Goal: Transaction & Acquisition: Purchase product/service

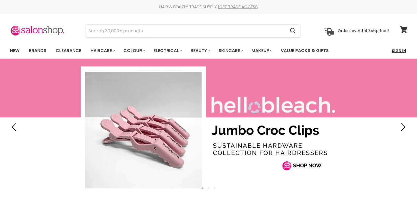
click at [397, 51] on link "Sign In" at bounding box center [399, 51] width 21 height 12
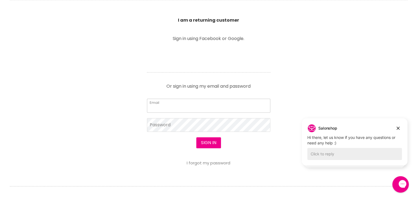
click at [194, 109] on input "Email" at bounding box center [208, 106] width 123 height 14
type input "simplebutterflybeautystudio@gmail.com"
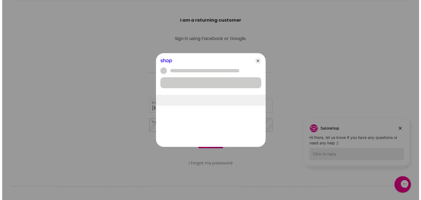
scroll to position [192, 0]
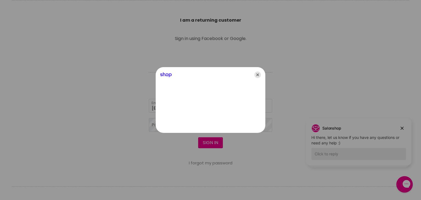
click at [256, 75] on icon "Close" at bounding box center [257, 75] width 7 height 7
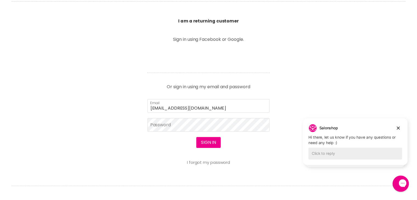
scroll to position [192, 0]
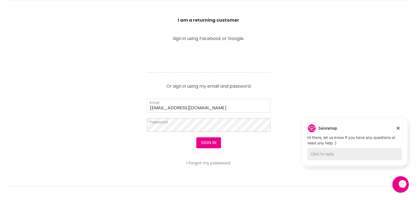
click at [196, 137] on button "Sign in" at bounding box center [208, 142] width 25 height 11
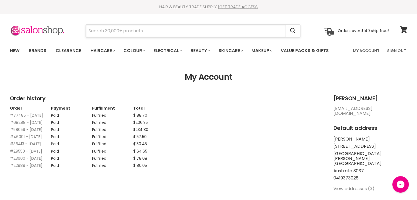
click at [131, 31] on input "Search" at bounding box center [186, 31] width 200 height 13
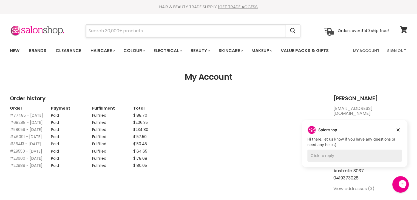
click at [131, 32] on input "Search" at bounding box center [186, 31] width 200 height 13
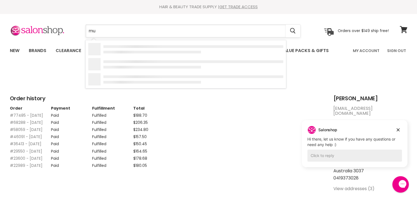
type input "muk"
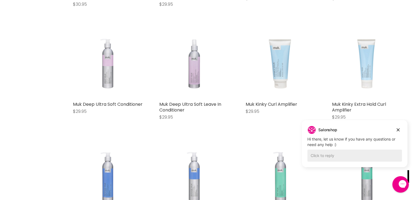
scroll to position [823, 0]
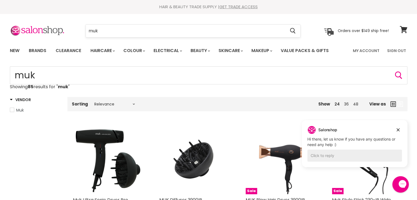
click at [138, 29] on input "muk" at bounding box center [186, 31] width 200 height 13
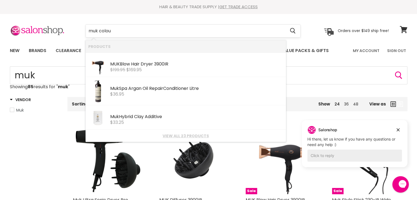
type input "muk colour"
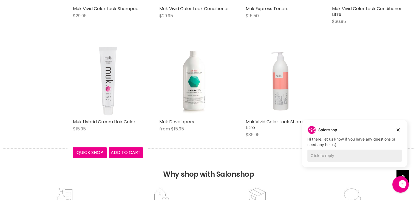
scroll to position [302, 0]
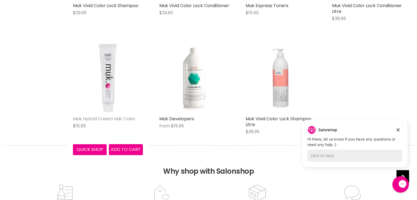
click at [126, 117] on link "Muk Hybrid Cream Hair Color" at bounding box center [104, 119] width 63 height 6
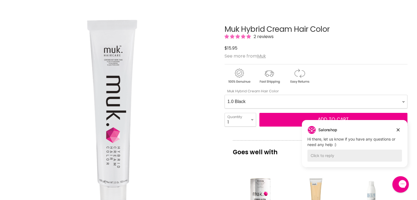
click at [287, 103] on Color-0-0 "1.0 Black 1.11 Blue Black Intense Ash 2.0 Darkest Brown 3.0 Dark Brown 3.11 Dar…" at bounding box center [316, 102] width 183 height 14
select Color-0-0 "6.01 Dark Natural Ash Blonde"
click at [225, 95] on Color-0-0 "1.0 Black 1.11 Blue Black Intense Ash 2.0 Darkest Brown 3.0 Dark Brown 3.11 Dar…" at bounding box center [316, 102] width 183 height 14
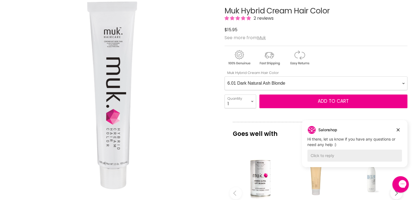
scroll to position [82, 0]
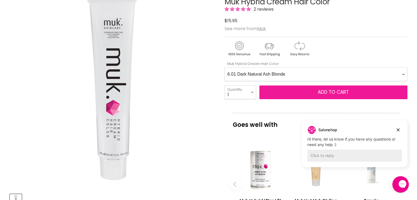
click at [295, 93] on button "Add to cart" at bounding box center [333, 93] width 148 height 14
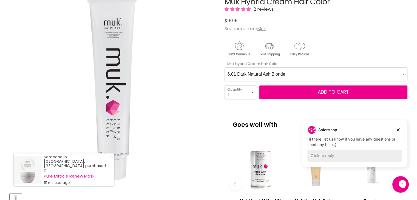
click at [287, 75] on Color-0-0 "1.0 Black 1.11 Blue Black Intense Ash 2.0 Darkest Brown 3.0 Dark Brown 3.11 Dar…" at bounding box center [316, 74] width 183 height 14
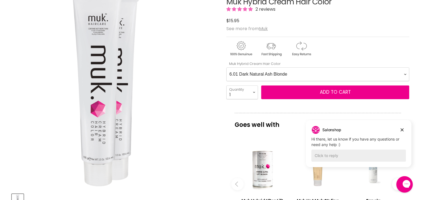
click at [196, 97] on div "Click or scroll to zoom Tap or pinch to zoom" at bounding box center [114, 86] width 205 height 205
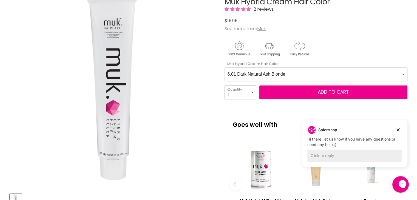
click at [251, 94] on select "1 2 3 4 5 6 7 8 9 10+" at bounding box center [241, 93] width 32 height 14
select select "2"
click at [225, 86] on select "1 2 3 4 5 6 7 8 9 10+" at bounding box center [241, 93] width 32 height 14
type input "2"
click at [252, 94] on select "1 2 3 4 5 6 7 8 9 10+" at bounding box center [241, 93] width 32 height 14
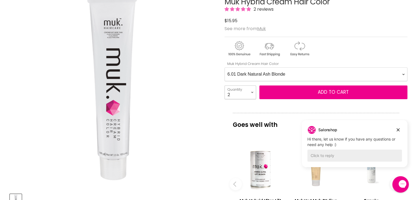
select select "3"
click at [225, 86] on select "1 2 3 4 5 6 7 8 9 10+" at bounding box center [241, 93] width 32 height 14
type input "3"
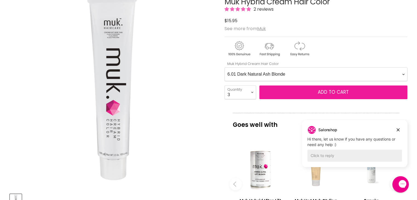
click at [283, 90] on button "Add to cart" at bounding box center [333, 93] width 148 height 14
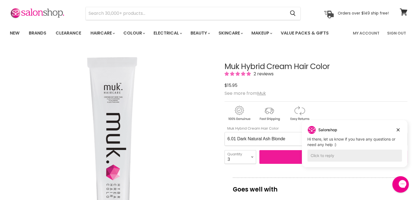
scroll to position [0, 0]
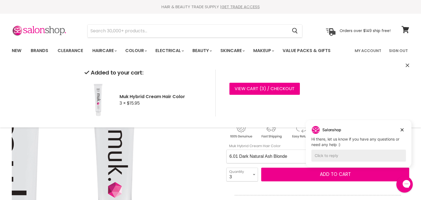
click at [197, 140] on div "Click or scroll to zoom Tap or pinch to zoom" at bounding box center [114, 168] width 205 height 205
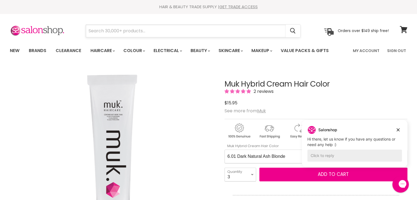
click at [129, 30] on input "Search" at bounding box center [186, 31] width 200 height 13
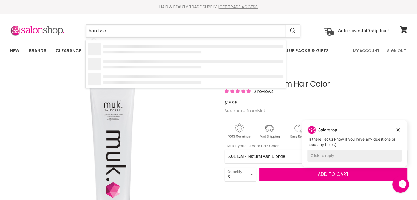
type input "hard wax"
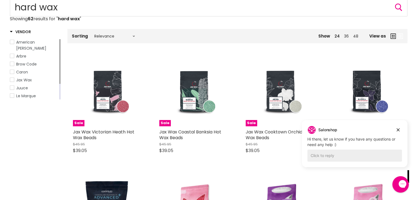
scroll to position [55, 0]
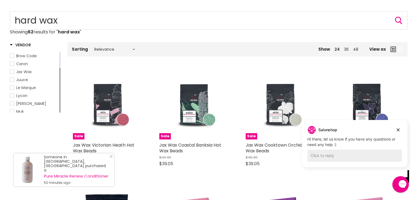
drag, startPoint x: 60, startPoint y: 88, endPoint x: 48, endPoint y: 91, distance: 12.6
click at [10, 62] on span "Caron" at bounding box center [12, 64] width 4 height 4
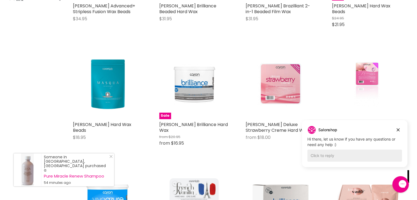
scroll to position [192, 0]
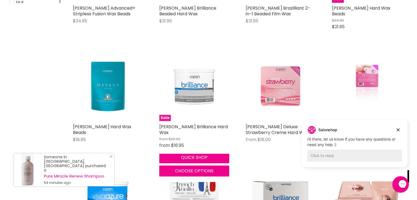
click at [191, 92] on img "Main content" at bounding box center [194, 86] width 47 height 70
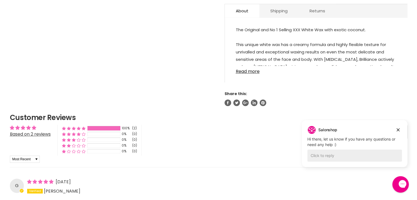
scroll to position [329, 0]
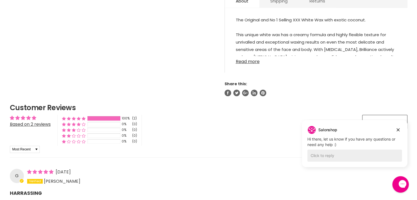
click at [252, 59] on link "Read more" at bounding box center [316, 60] width 161 height 8
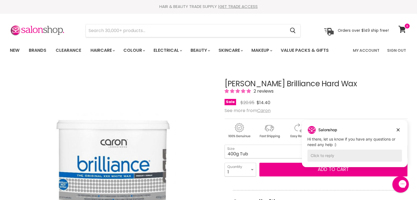
scroll to position [0, 0]
